Goal: Navigation & Orientation: Find specific page/section

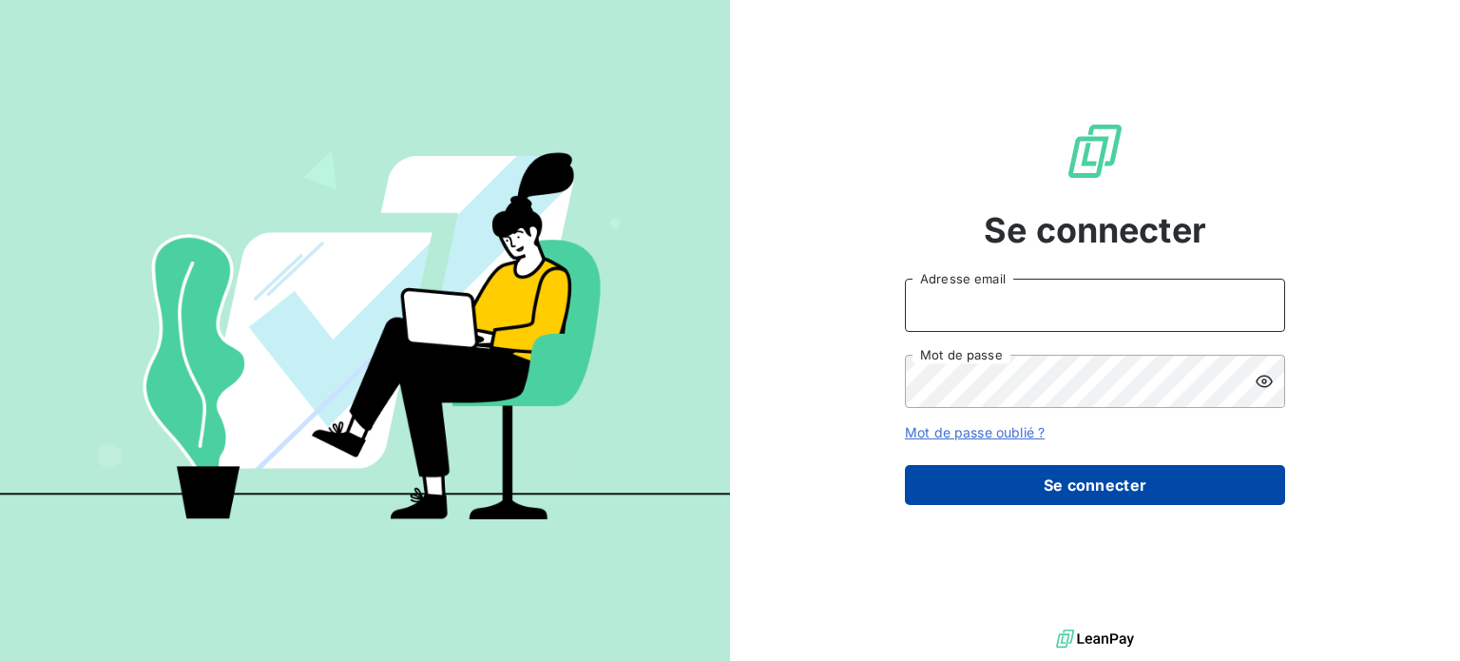
type input "[EMAIL_ADDRESS][DOMAIN_NAME]"
click at [1059, 488] on button "Se connecter" at bounding box center [1095, 485] width 380 height 40
